Goal: Task Accomplishment & Management: Manage account settings

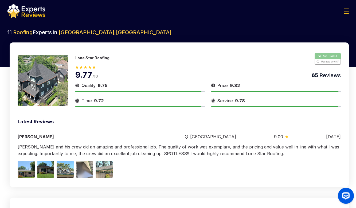
click at [348, 7] on div at bounding box center [178, 11] width 350 height 14
click at [347, 11] on img at bounding box center [346, 11] width 5 height 5
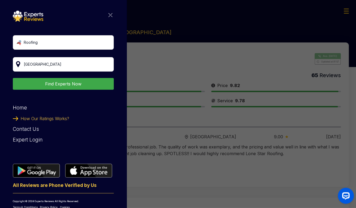
click at [23, 139] on div "Expert Login" at bounding box center [63, 140] width 101 height 11
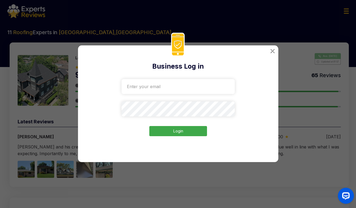
click at [112, 10] on div "Business Log in Login" at bounding box center [178, 104] width 356 height 208
drag, startPoint x: 42, startPoint y: 105, endPoint x: 147, endPoint y: 84, distance: 106.4
click at [147, 84] on div "Business Log in Login" at bounding box center [178, 104] width 356 height 208
click at [167, 85] on input "email" at bounding box center [177, 86] width 113 height 15
paste input "[EMAIL_ADDRESS][DOMAIN_NAME]"
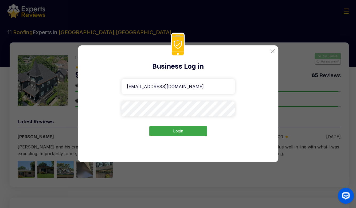
type input "[EMAIL_ADDRESS][DOMAIN_NAME]"
click at [178, 133] on button "Login" at bounding box center [178, 131] width 58 height 10
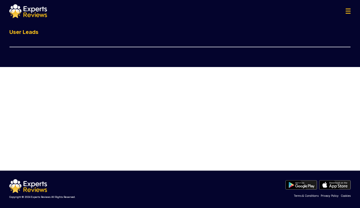
click at [350, 12] on img at bounding box center [347, 11] width 5 height 5
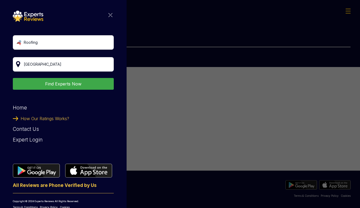
click at [108, 16] on img at bounding box center [110, 15] width 4 height 4
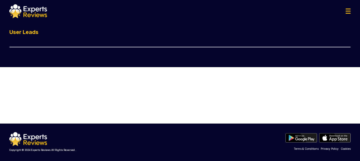
click at [41, 13] on img at bounding box center [28, 11] width 38 height 14
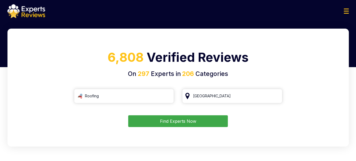
click at [183, 121] on button "Find Experts Now" at bounding box center [178, 121] width 100 height 12
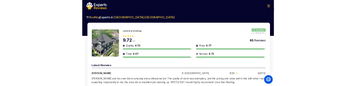
scroll to position [27, 0]
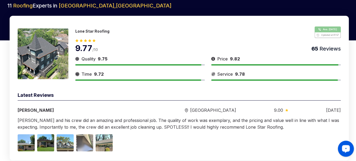
click at [347, 151] on div "Launch OpenWidget widget" at bounding box center [345, 148] width 9 height 9
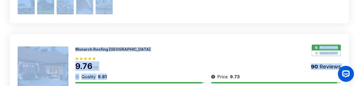
drag, startPoint x: 98, startPoint y: 84, endPoint x: 100, endPoint y: 101, distance: 17.3
